Goal: Information Seeking & Learning: Learn about a topic

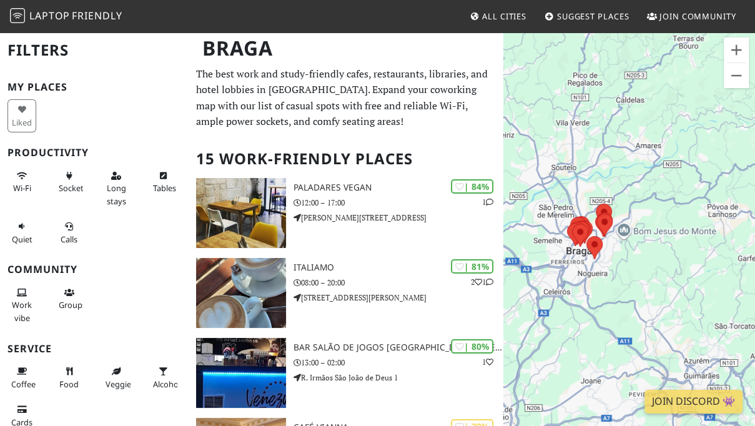
drag, startPoint x: 571, startPoint y: 293, endPoint x: 476, endPoint y: 293, distance: 94.9
click at [503, 293] on div at bounding box center [629, 244] width 252 height 426
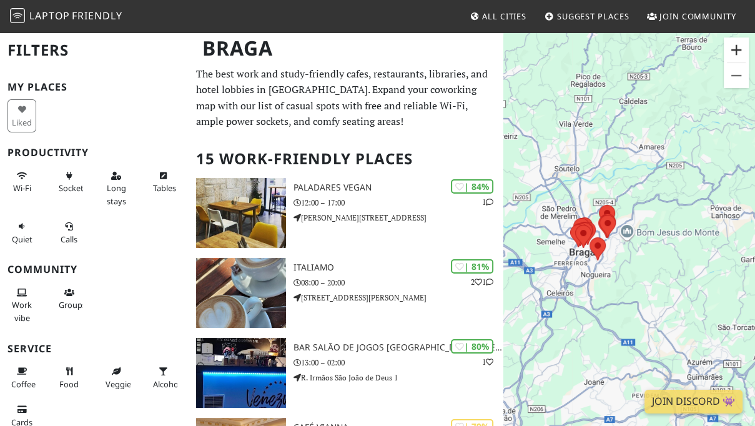
click at [736, 42] on button "Ampliar" at bounding box center [736, 49] width 25 height 25
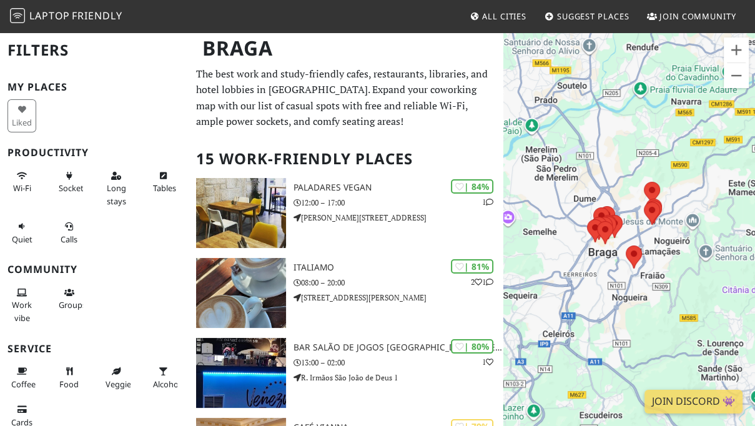
drag, startPoint x: 596, startPoint y: 235, endPoint x: 665, endPoint y: 232, distance: 69.4
click at [665, 232] on div at bounding box center [629, 244] width 252 height 426
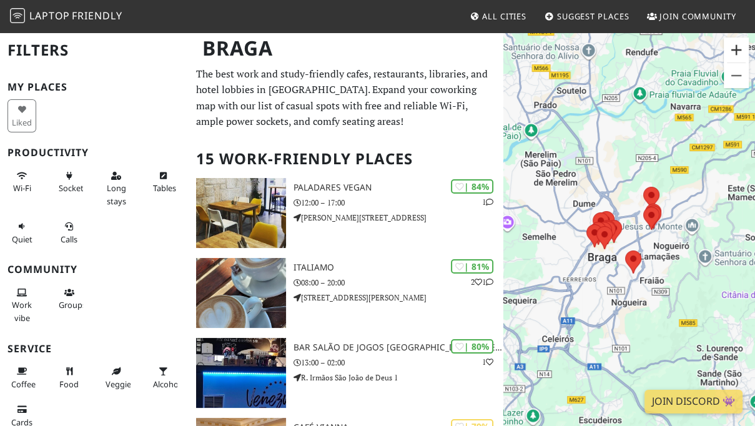
click at [734, 49] on button "Ampliar" at bounding box center [736, 49] width 25 height 25
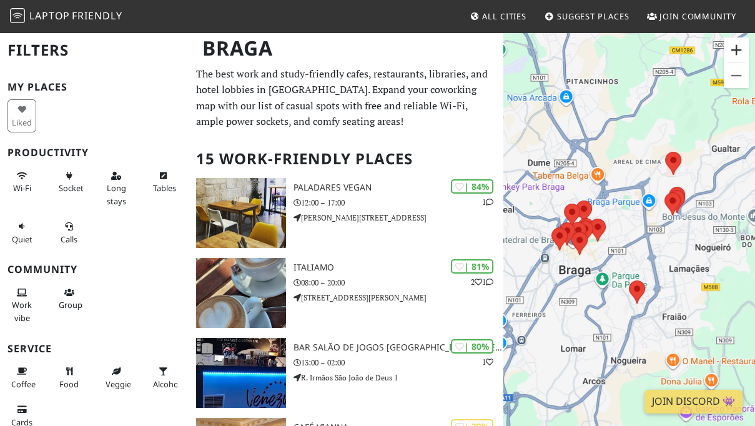
click at [734, 49] on button "Ampliar" at bounding box center [736, 49] width 25 height 25
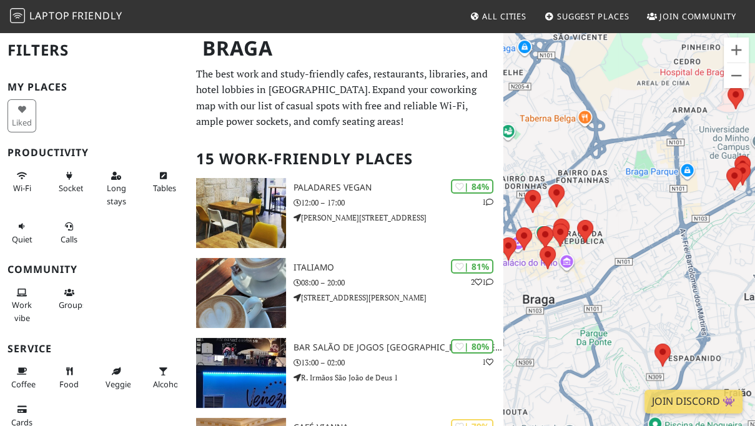
drag, startPoint x: 623, startPoint y: 205, endPoint x: 642, endPoint y: 210, distance: 19.6
click at [642, 210] on div at bounding box center [629, 244] width 252 height 426
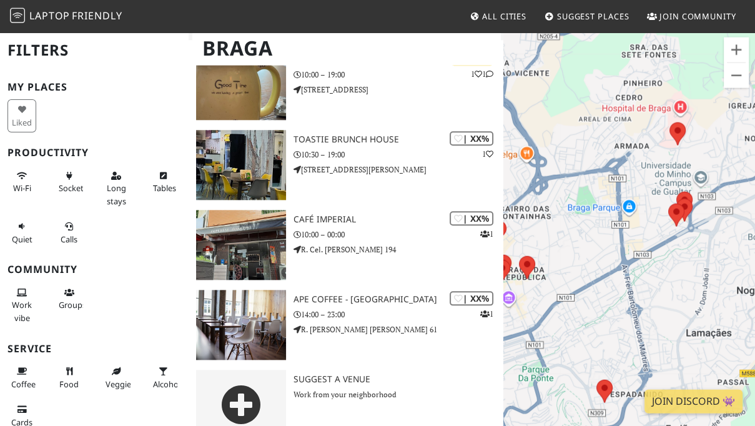
scroll to position [1031, 0]
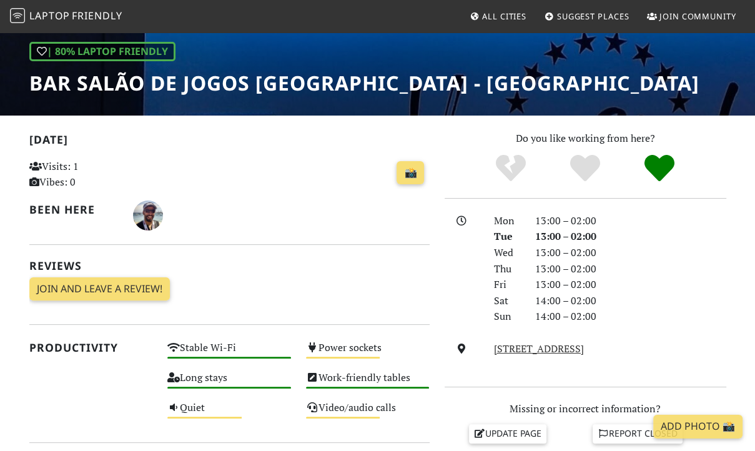
scroll to position [263, 0]
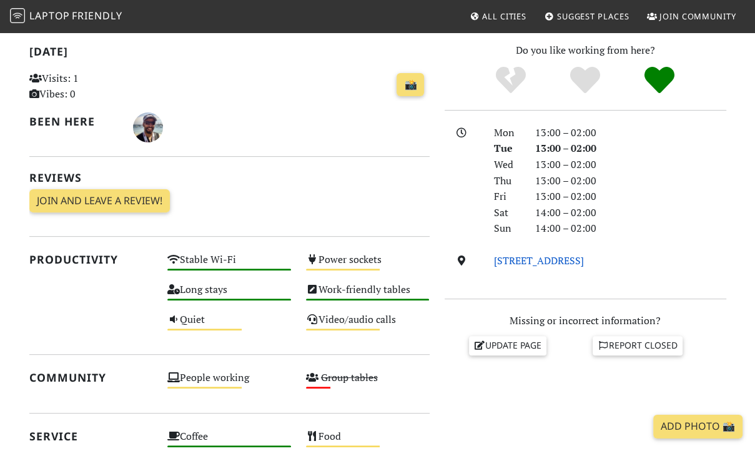
drag, startPoint x: 710, startPoint y: 261, endPoint x: 494, endPoint y: 263, distance: 216.0
click at [494, 263] on div "[STREET_ADDRESS]" at bounding box center [609, 261] width 247 height 16
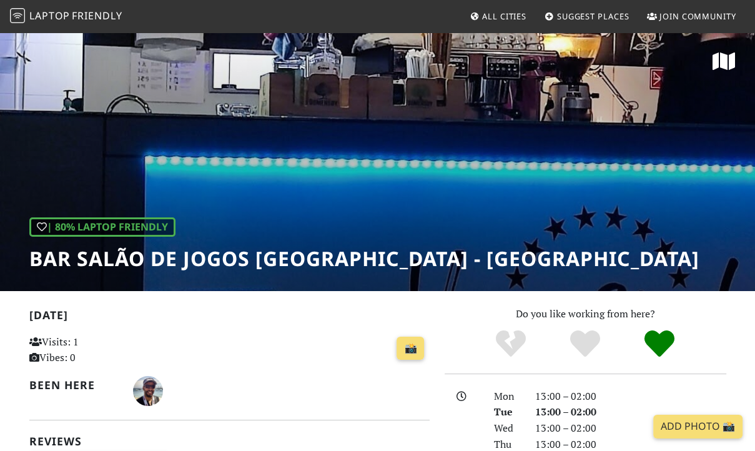
click at [98, 267] on h1 "Bar Salão De Jogos [GEOGRAPHIC_DATA] - [GEOGRAPHIC_DATA]" at bounding box center [364, 259] width 670 height 24
